Goal: Task Accomplishment & Management: Manage account settings

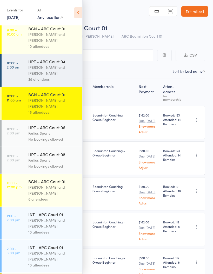
scroll to position [64, 0]
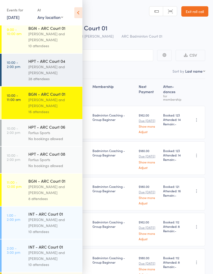
click at [55, 195] on div "[PERSON_NAME] and [PERSON_NAME]" at bounding box center [53, 190] width 50 height 12
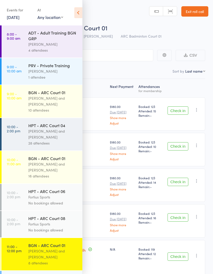
click at [78, 8] on icon at bounding box center [78, 12] width 8 height 11
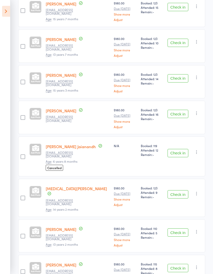
scroll to position [112, 0]
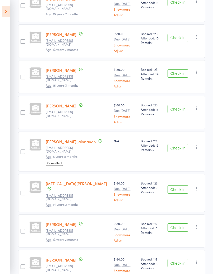
click at [178, 259] on button "Check in" at bounding box center [178, 263] width 21 height 8
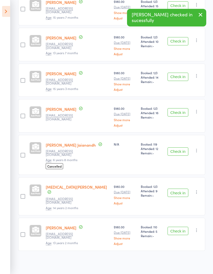
scroll to position [76, 0]
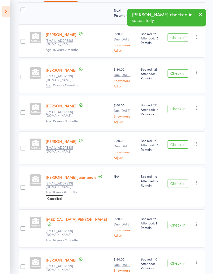
click at [183, 221] on button "Check in" at bounding box center [178, 225] width 21 height 8
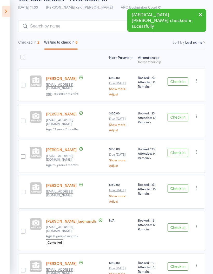
scroll to position [31, 0]
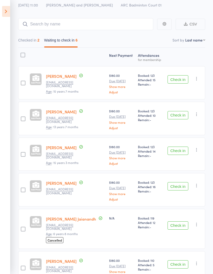
click at [2, 11] on icon at bounding box center [6, 11] width 8 height 11
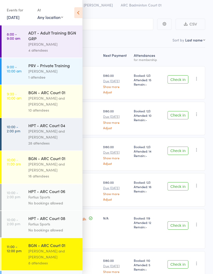
click at [41, 170] on div "[PERSON_NAME] and [PERSON_NAME]" at bounding box center [53, 167] width 50 height 12
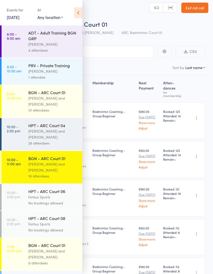
click at [80, 12] on icon at bounding box center [78, 12] width 8 height 11
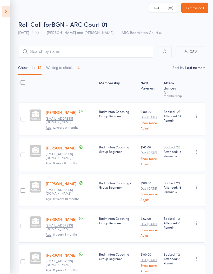
click at [60, 68] on button "Waiting to check in 4" at bounding box center [63, 69] width 34 height 12
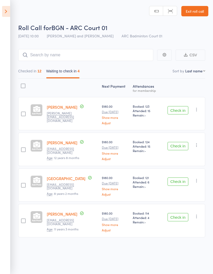
click at [198, 107] on icon "button" at bounding box center [196, 109] width 5 height 5
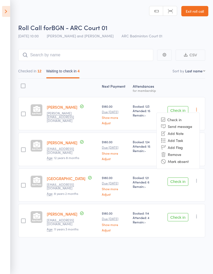
click at [192, 158] on li "Mark absent" at bounding box center [178, 161] width 43 height 7
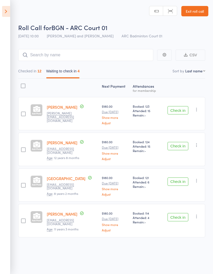
click at [199, 145] on icon "button" at bounding box center [196, 145] width 5 height 5
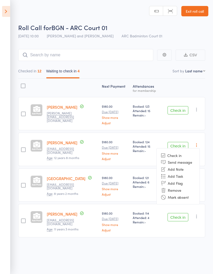
click at [193, 194] on li "Mark absent" at bounding box center [178, 197] width 43 height 7
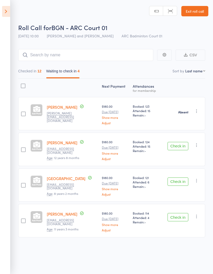
click at [199, 178] on icon "button" at bounding box center [196, 180] width 5 height 5
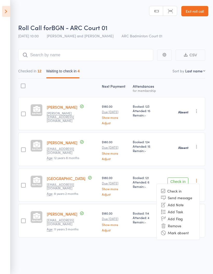
click at [192, 230] on li "Mark absent" at bounding box center [178, 232] width 43 height 7
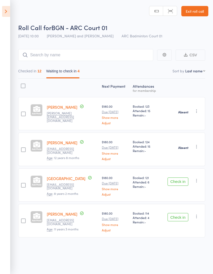
click at [199, 214] on icon "button" at bounding box center [196, 216] width 5 height 5
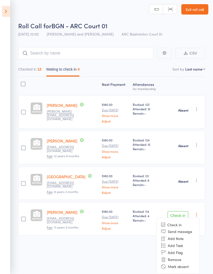
click at [196, 265] on li "Mark absent" at bounding box center [178, 266] width 43 height 7
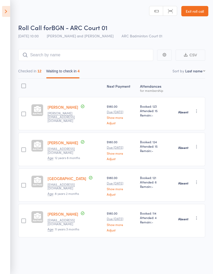
click at [6, 14] on icon at bounding box center [6, 11] width 8 height 11
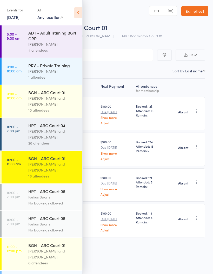
click at [43, 102] on div "[PERSON_NAME] and [PERSON_NAME]" at bounding box center [53, 101] width 50 height 12
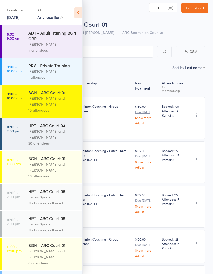
click at [76, 14] on icon at bounding box center [78, 12] width 8 height 11
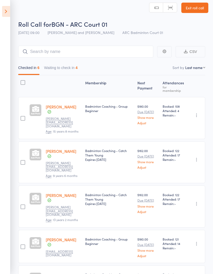
click at [64, 69] on button "Waiting to check in 4" at bounding box center [61, 69] width 34 height 12
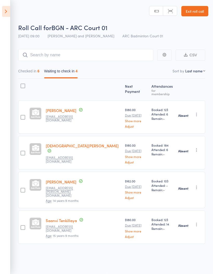
click at [34, 74] on button "Checked in 6" at bounding box center [28, 72] width 21 height 12
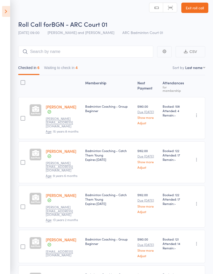
click at [8, 14] on icon at bounding box center [6, 11] width 8 height 11
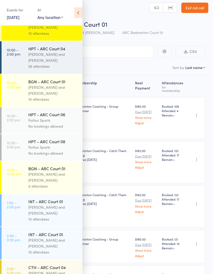
scroll to position [77, 0]
click at [41, 94] on div "[PERSON_NAME] and [PERSON_NAME]" at bounding box center [53, 91] width 50 height 12
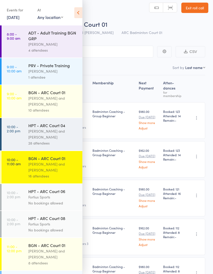
click at [79, 11] on icon at bounding box center [78, 12] width 8 height 11
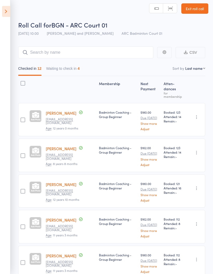
scroll to position [3, 0]
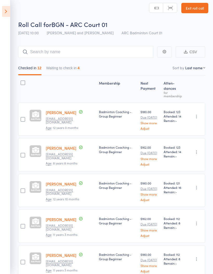
click at [61, 69] on button "Waiting to check in 4" at bounding box center [63, 69] width 34 height 12
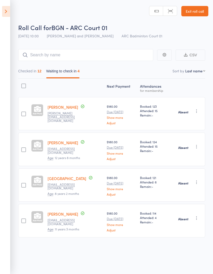
click at [31, 69] on button "Checked in 12" at bounding box center [29, 72] width 23 height 12
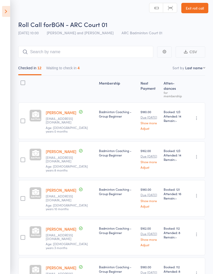
scroll to position [4, 0]
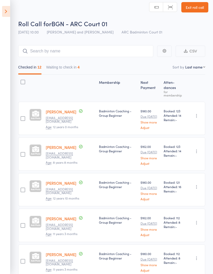
click at [3, 10] on icon at bounding box center [6, 11] width 8 height 11
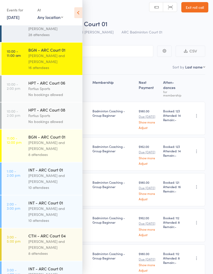
scroll to position [110, 0]
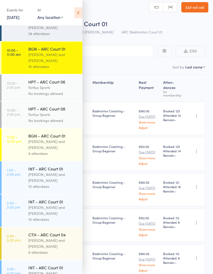
click at [39, 139] on div "BGN - ARC Court 01" at bounding box center [53, 136] width 50 height 6
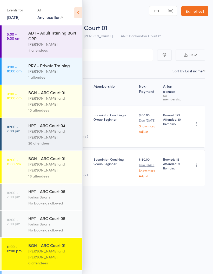
click at [78, 11] on icon at bounding box center [78, 12] width 8 height 11
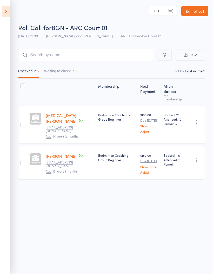
click at [65, 67] on button "Waiting to check in 6" at bounding box center [61, 72] width 34 height 12
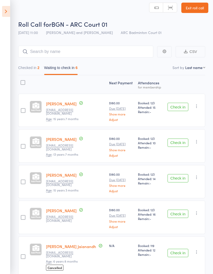
click at [198, 106] on icon "button" at bounding box center [196, 106] width 5 height 5
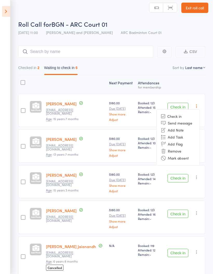
click at [190, 158] on li "Mark absent" at bounding box center [178, 158] width 43 height 7
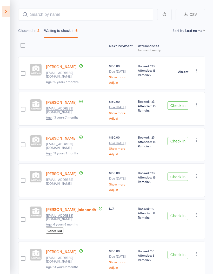
scroll to position [62, 0]
